Goal: Task Accomplishment & Management: Use online tool/utility

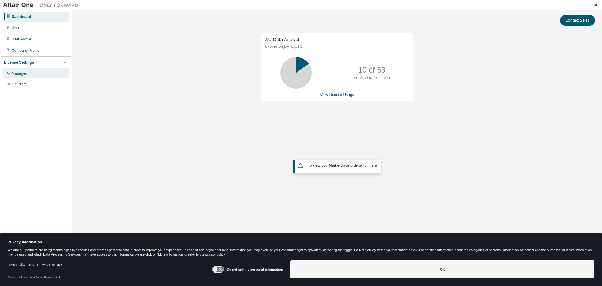
click at [19, 75] on div "Managed" at bounding box center [20, 73] width 16 height 5
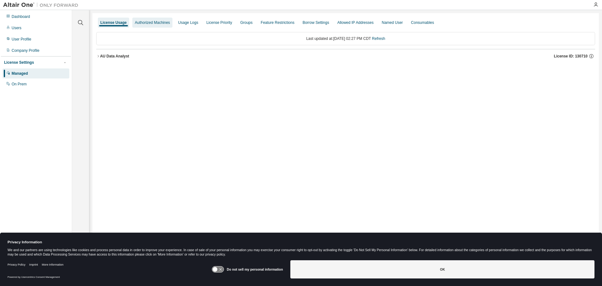
click at [158, 23] on div "Authorized Machines" at bounding box center [152, 22] width 35 height 5
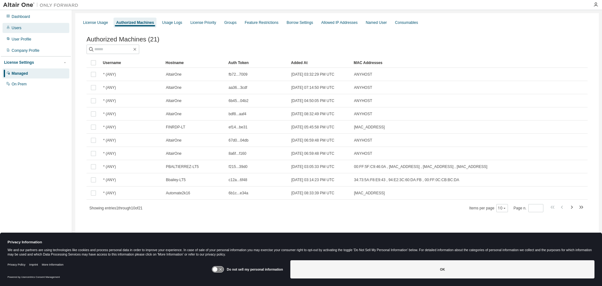
click at [16, 28] on div "Users" at bounding box center [17, 27] width 10 height 5
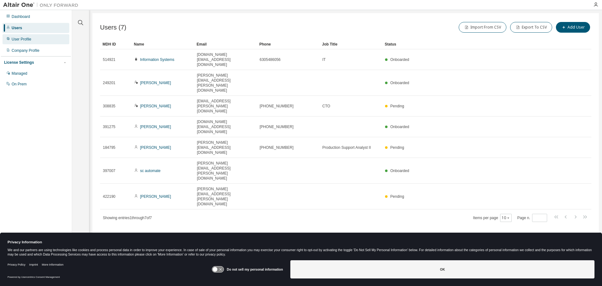
click at [25, 40] on div "User Profile" at bounding box center [22, 39] width 20 height 5
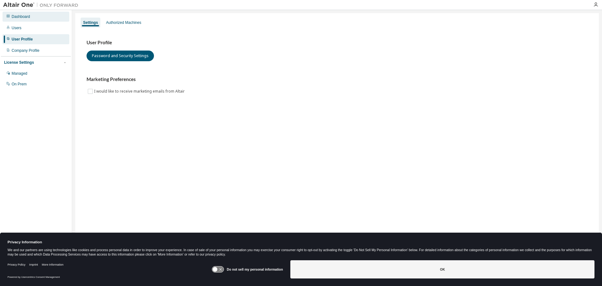
click at [19, 18] on div "Dashboard" at bounding box center [21, 16] width 19 height 5
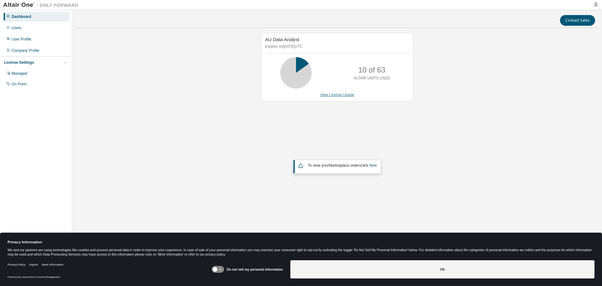
click at [338, 94] on link "View License Usage" at bounding box center [337, 95] width 34 height 4
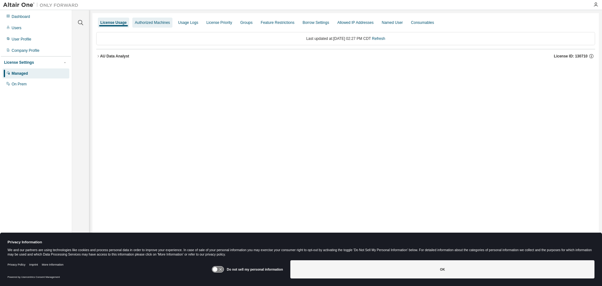
click at [155, 24] on div "Authorized Machines" at bounding box center [152, 22] width 35 height 5
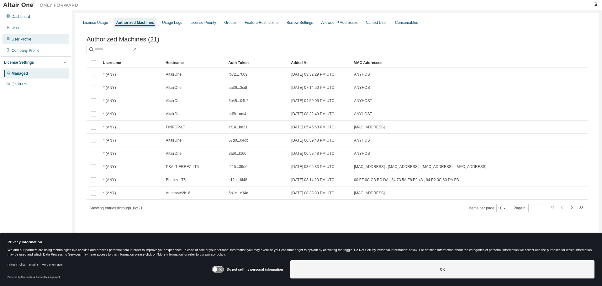
click at [16, 38] on div "User Profile" at bounding box center [22, 39] width 20 height 5
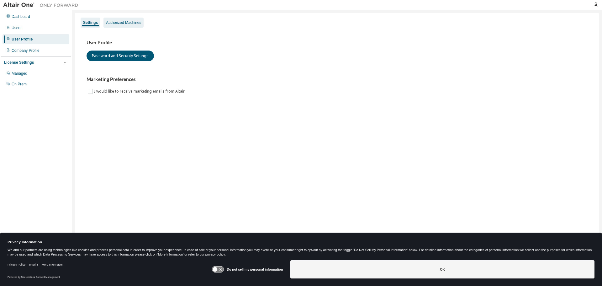
click at [114, 22] on div "Authorized Machines" at bounding box center [123, 22] width 35 height 5
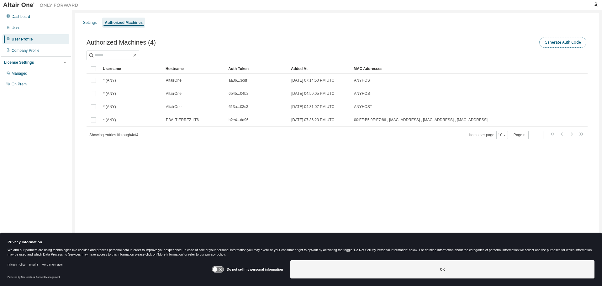
click at [572, 42] on button "Generate Auth Code" at bounding box center [562, 42] width 47 height 11
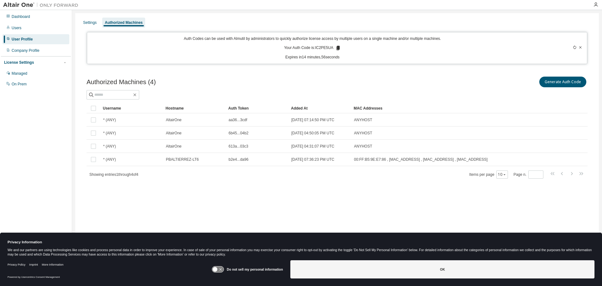
click at [336, 48] on icon at bounding box center [338, 48] width 6 height 6
click at [370, 55] on p "Expires in 14 minutes, 48 seconds" at bounding box center [312, 57] width 443 height 5
